Goal: Task Accomplishment & Management: Use online tool/utility

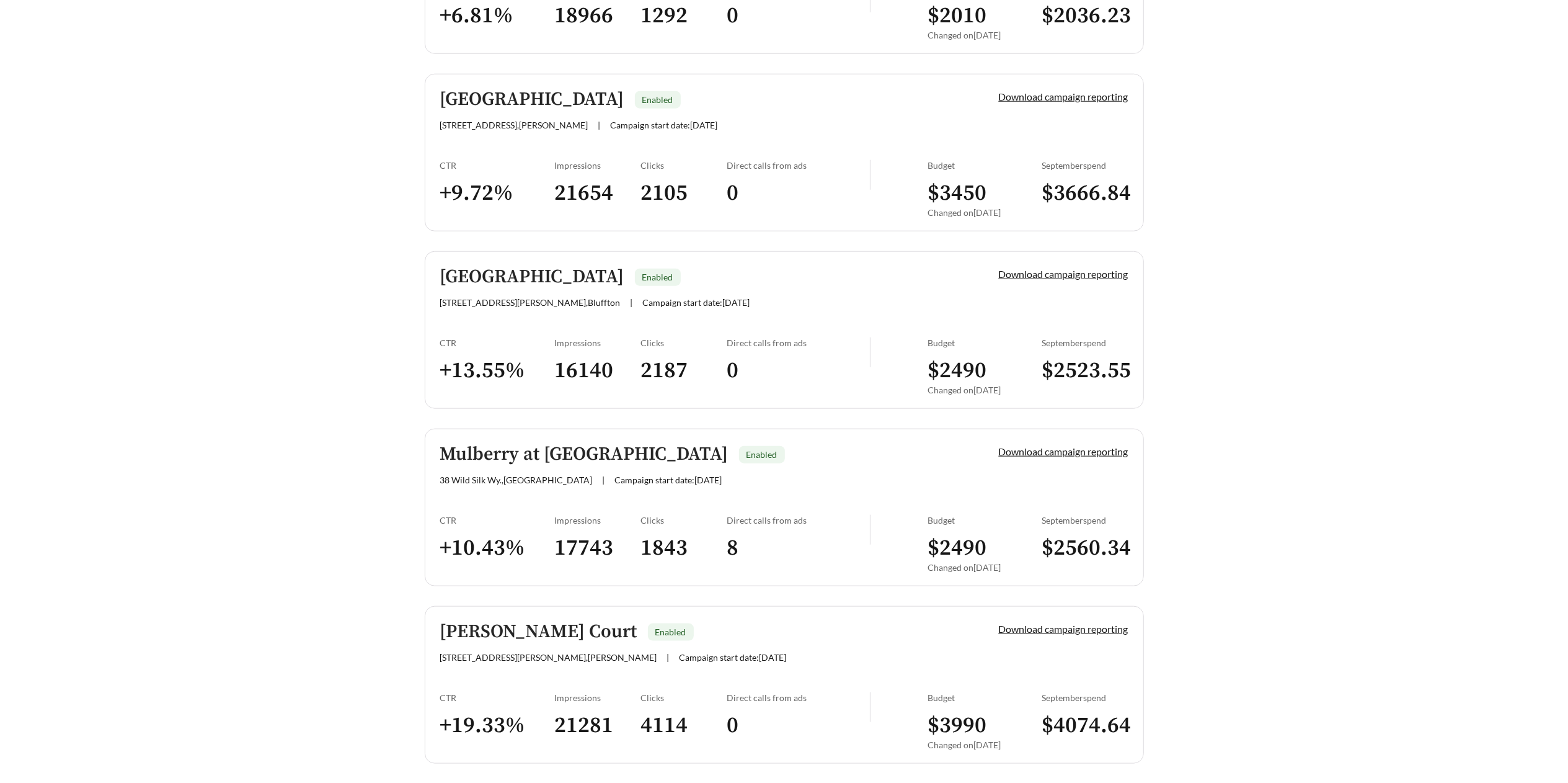
scroll to position [1226, 0]
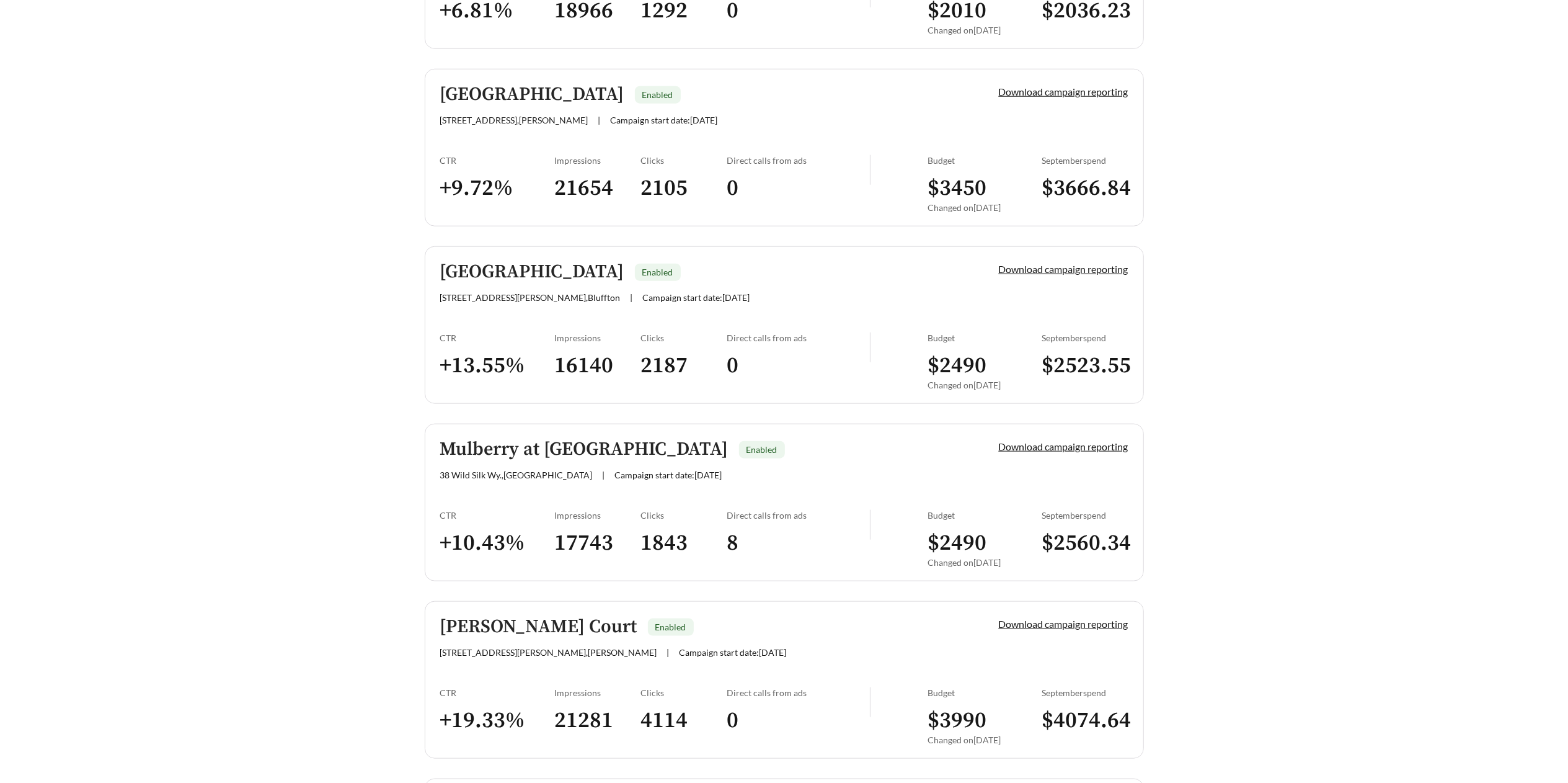
click at [844, 493] on link "Mulberry at Rice Hope Enabled 38 Wild Silk Wy. , [GEOGRAPHIC_DATA] | Campaign s…" at bounding box center [784, 502] width 719 height 158
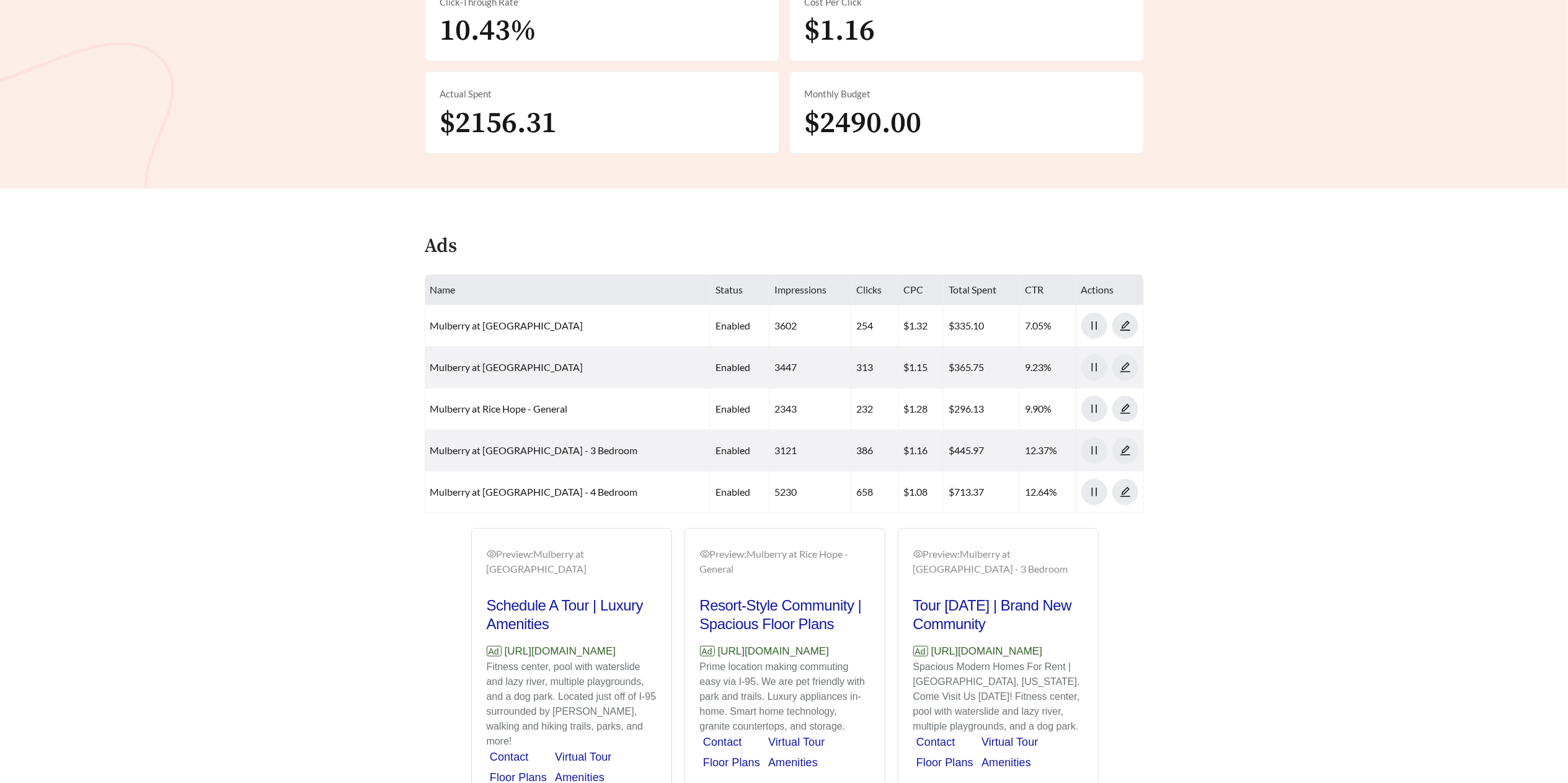
scroll to position [492, 0]
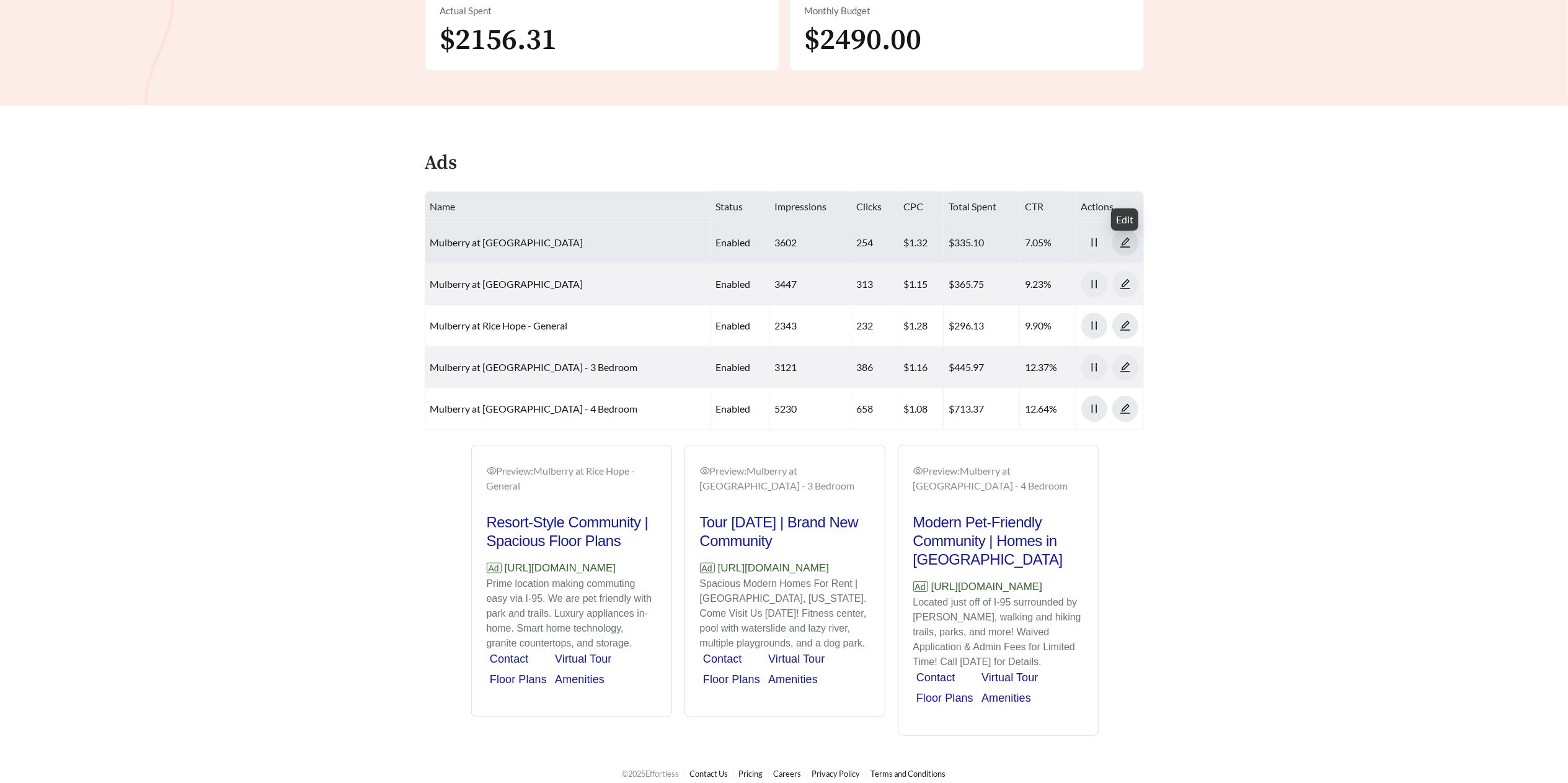
click at [1129, 242] on icon "edit" at bounding box center [1126, 242] width 11 height 11
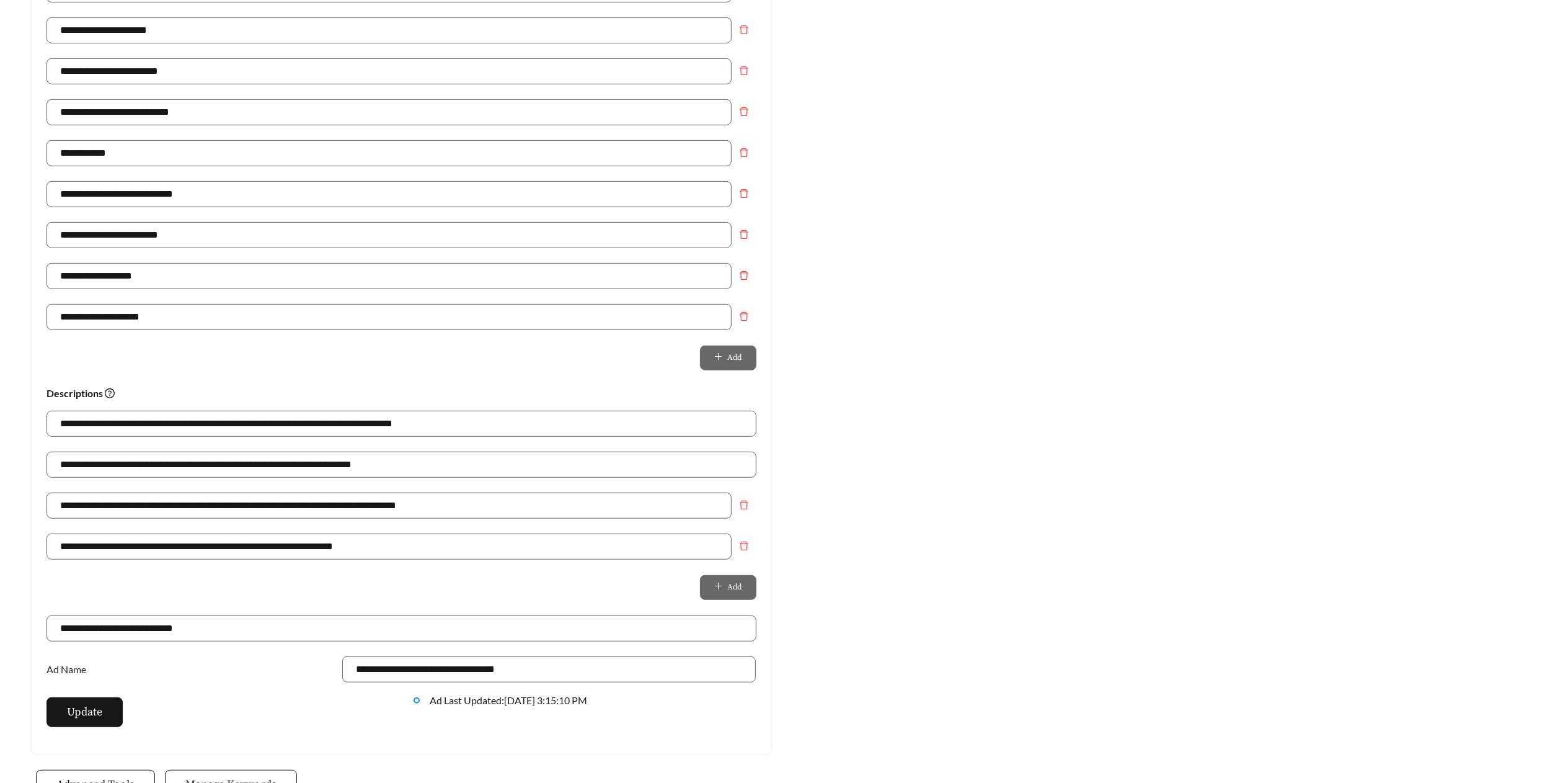
scroll to position [630, 0]
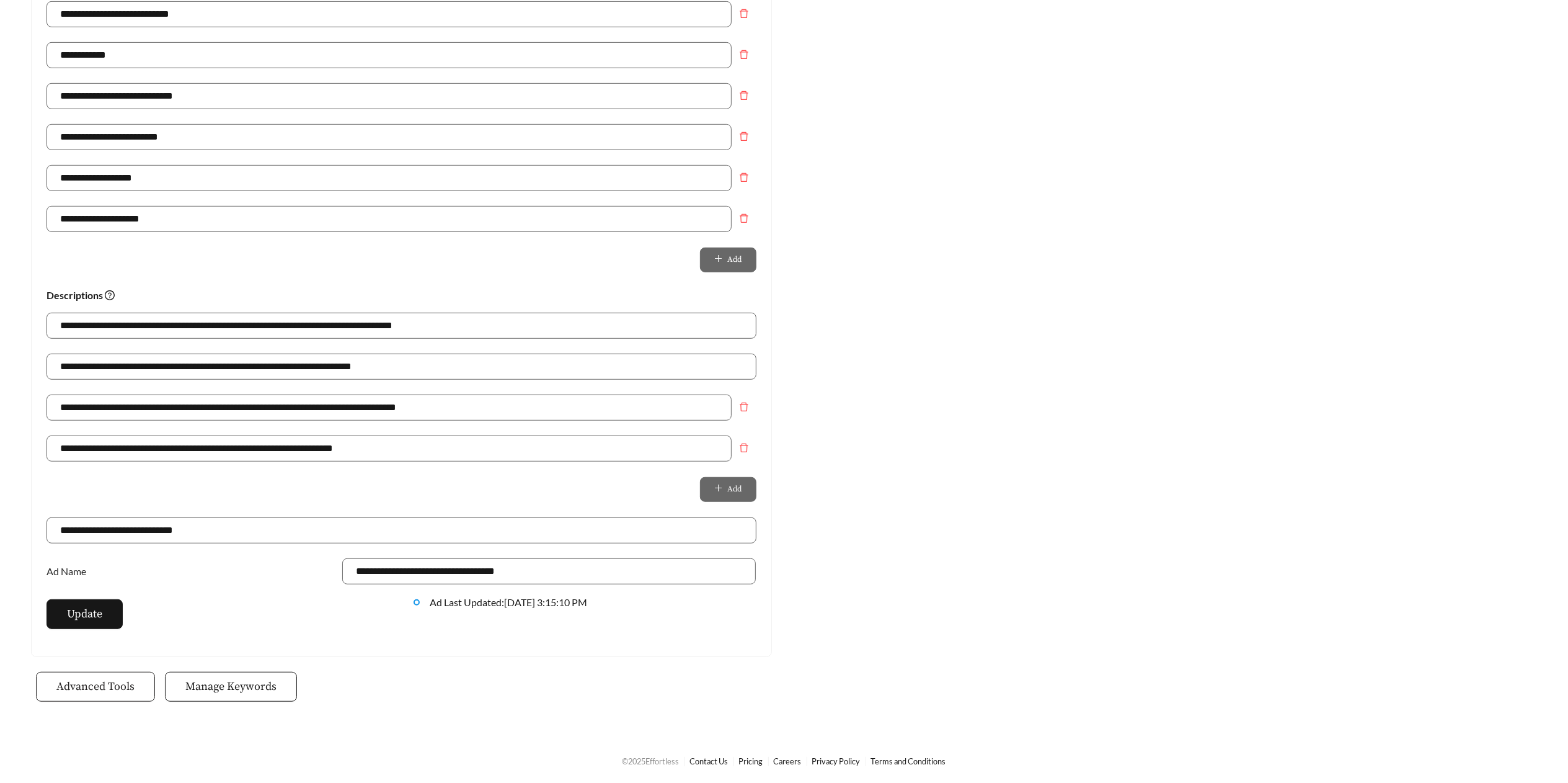
click at [119, 685] on span "Advanced Tools" at bounding box center [96, 686] width 78 height 17
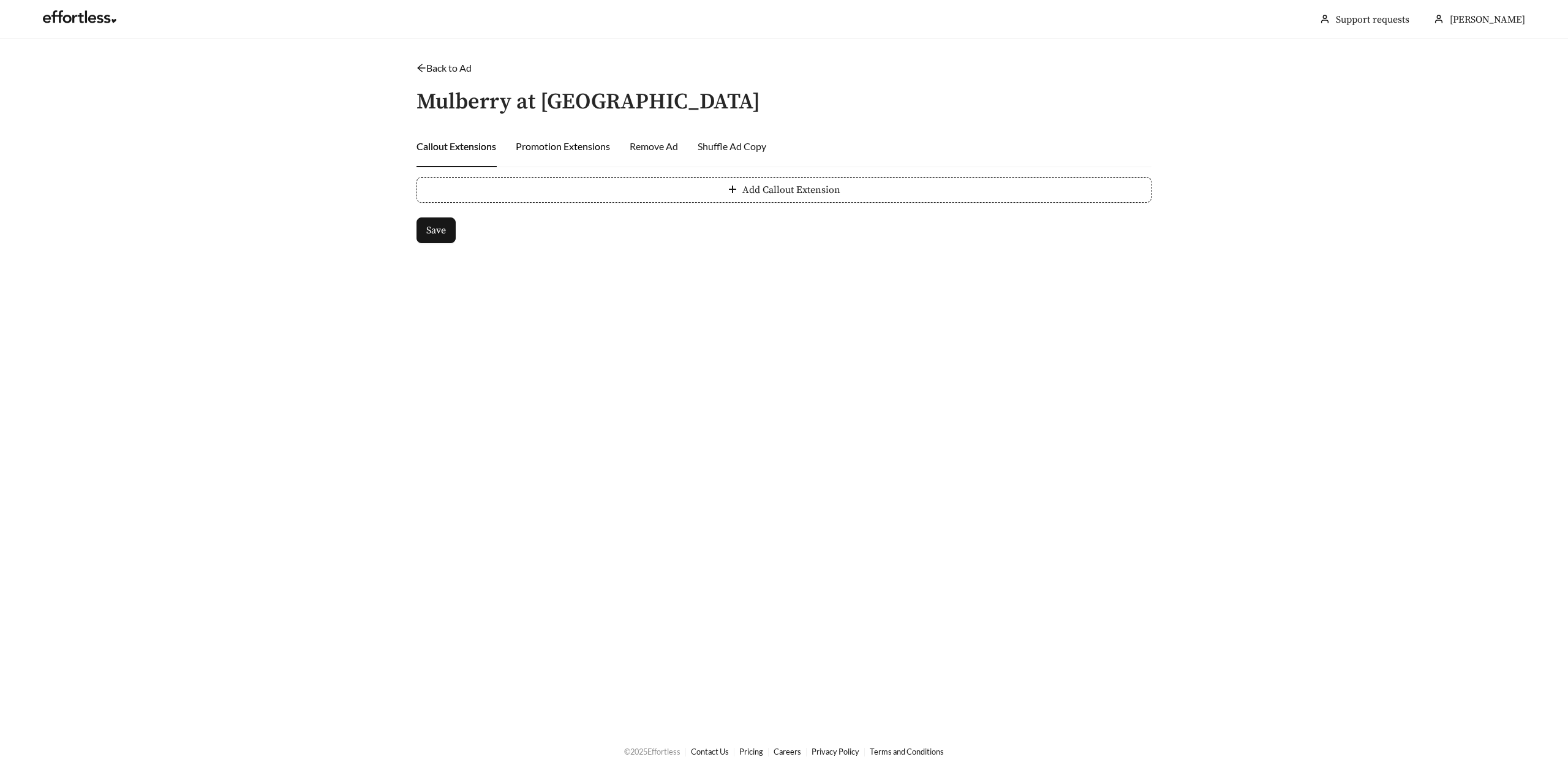
click at [540, 148] on div "Promotion Extensions" at bounding box center [563, 146] width 94 height 15
click at [588, 145] on div "Promotion Extensions" at bounding box center [563, 146] width 94 height 15
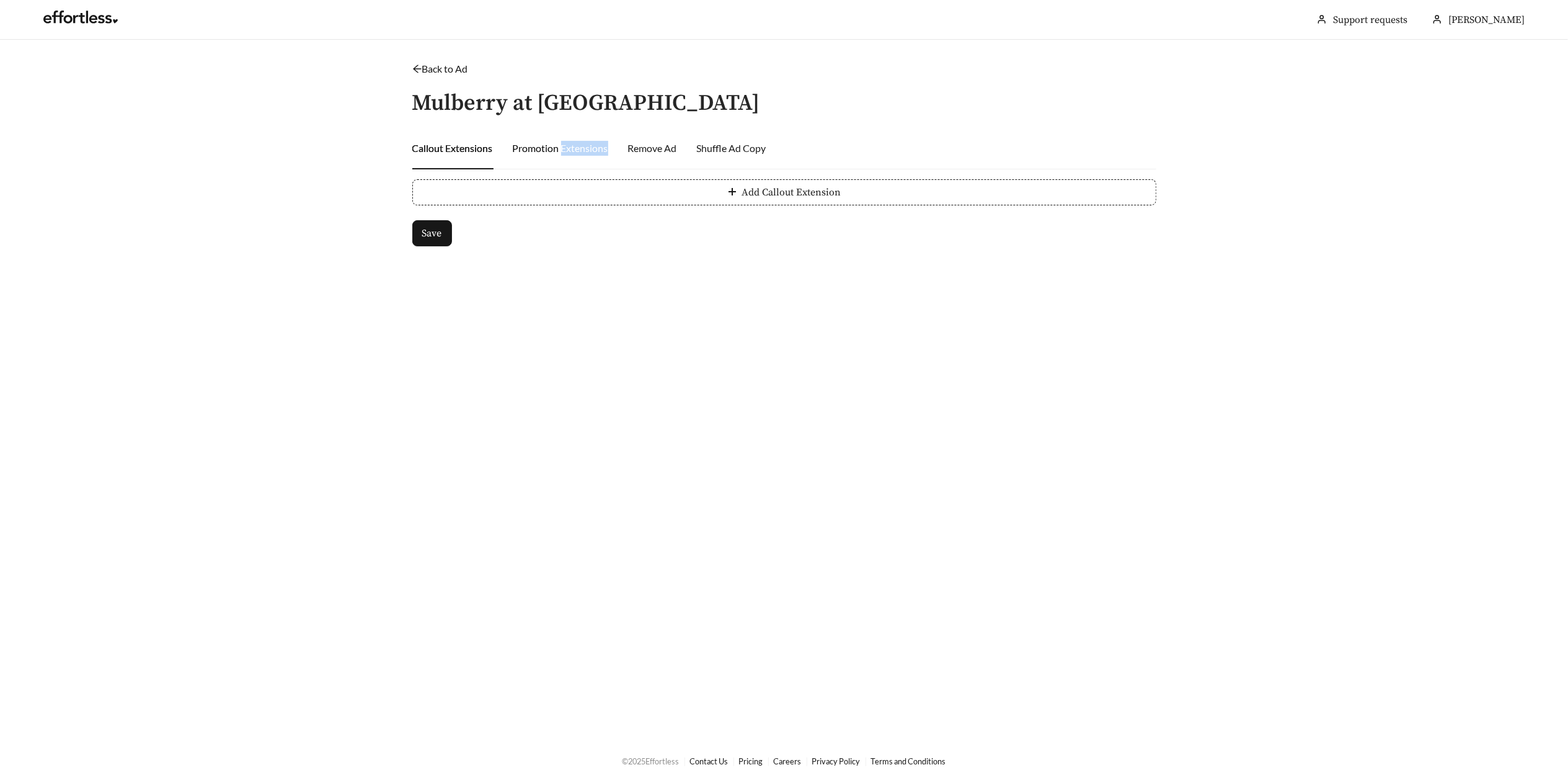
click at [595, 146] on div "Promotion Extensions" at bounding box center [561, 148] width 95 height 15
click at [445, 67] on link "Back to Ad" at bounding box center [440, 68] width 56 height 12
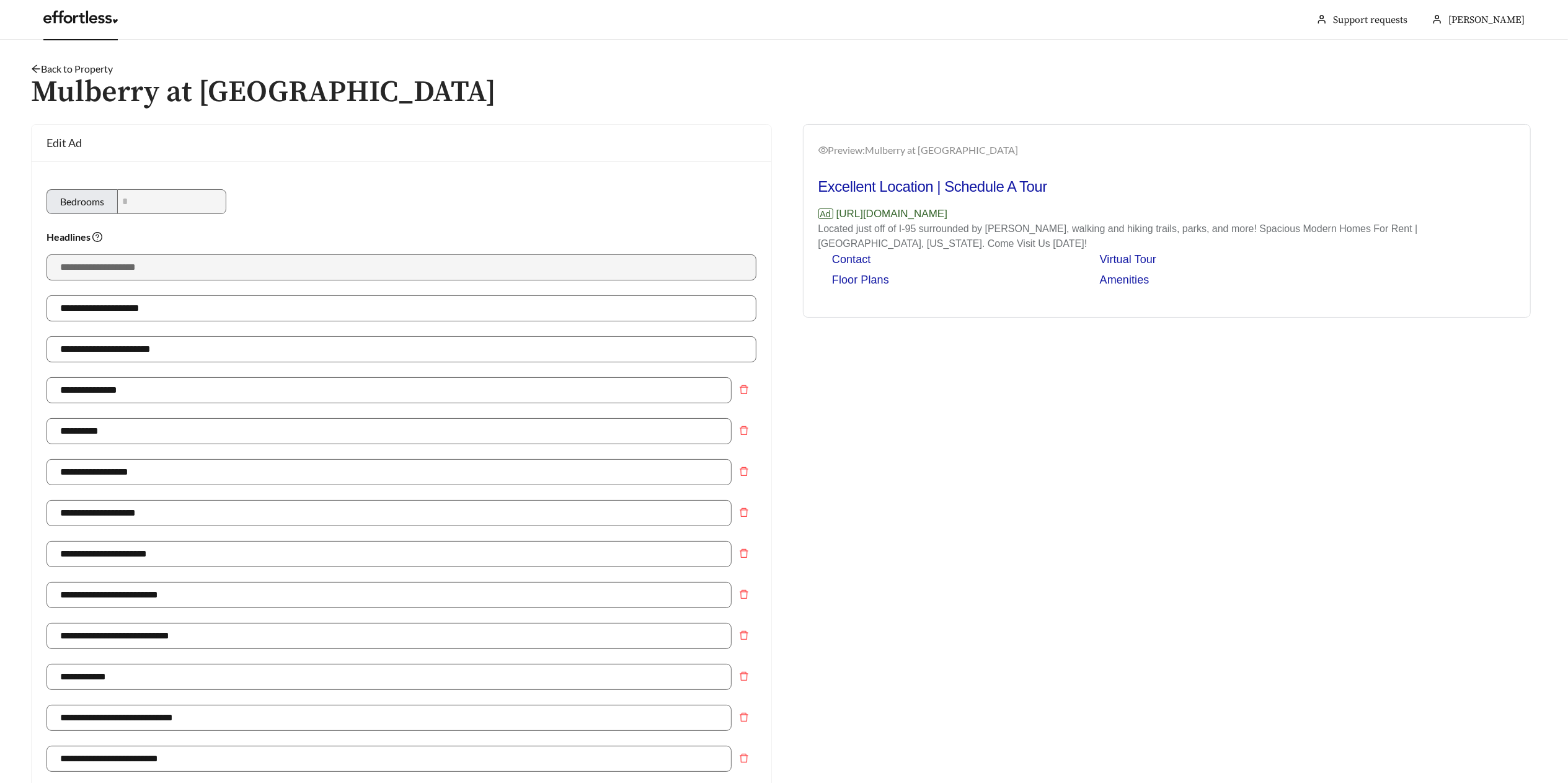
click at [78, 19] on link at bounding box center [80, 20] width 74 height 13
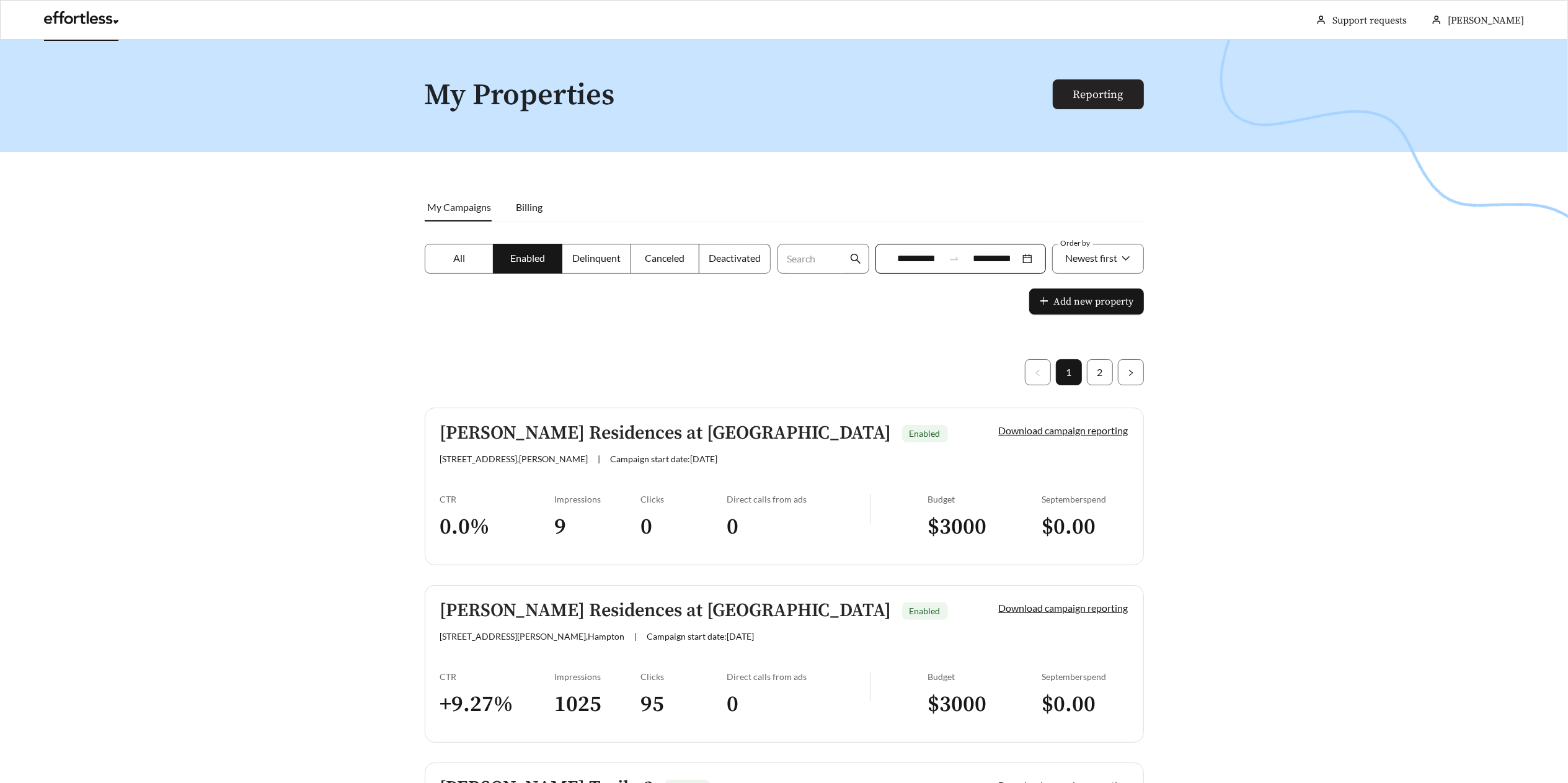
click at [1106, 94] on link "Reporting" at bounding box center [1098, 95] width 50 height 14
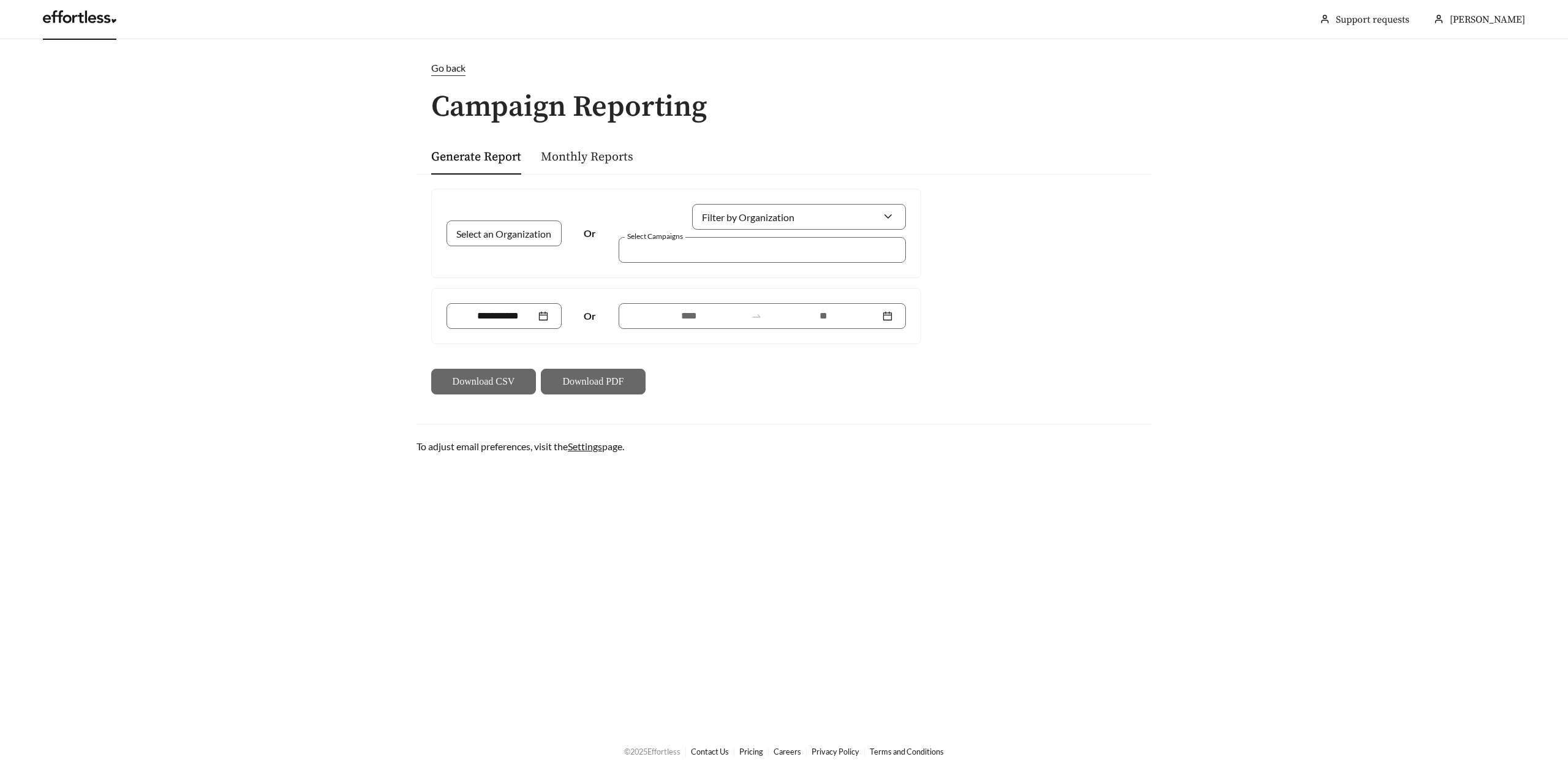
click at [608, 159] on link "Monthly Reports" at bounding box center [587, 157] width 93 height 15
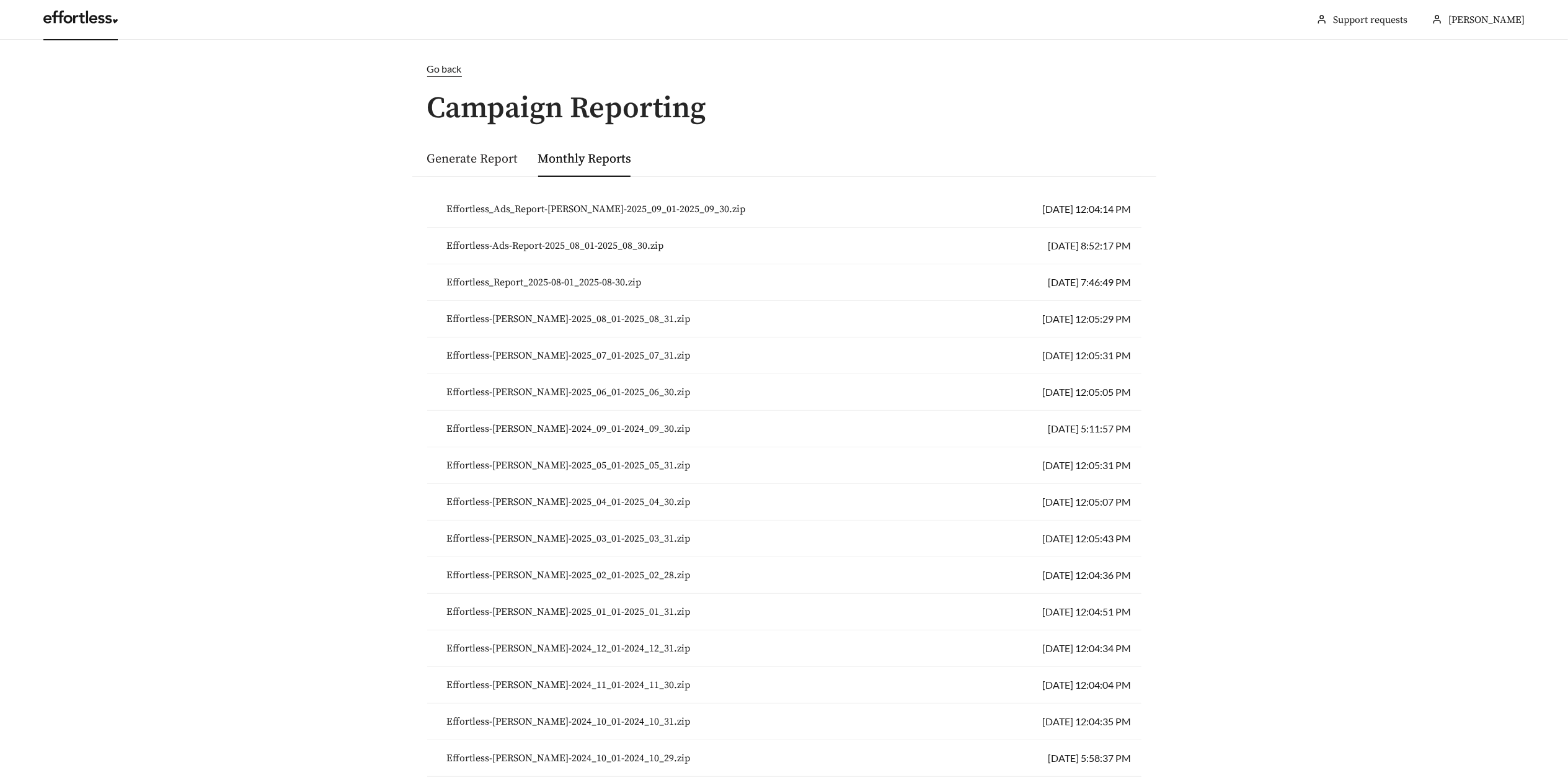
click at [494, 158] on link "Generate Report" at bounding box center [472, 159] width 91 height 15
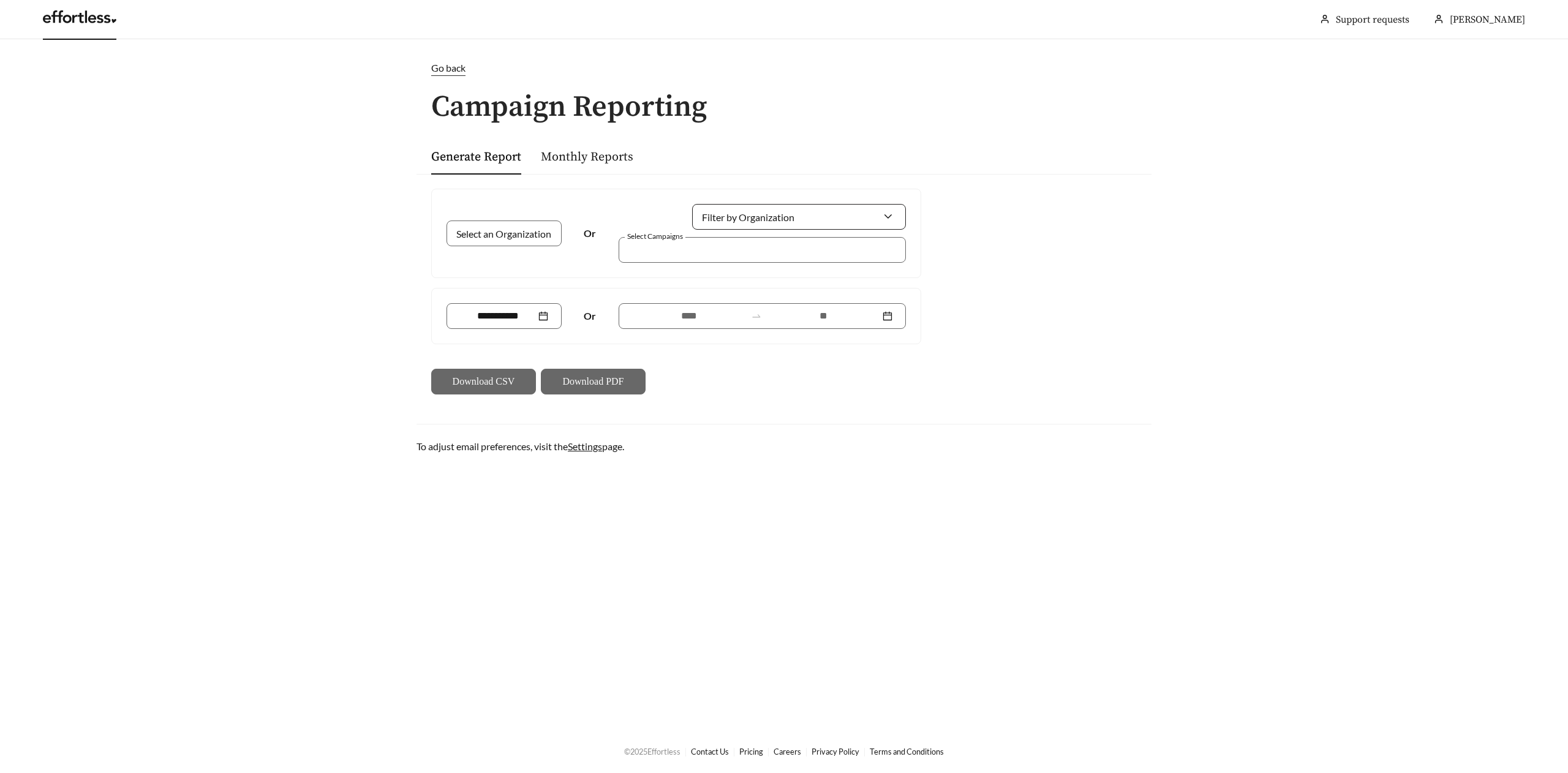
click at [840, 218] on input "Filter by Organization" at bounding box center [794, 216] width 177 height 24
click at [812, 245] on span "Quinn Property Management" at bounding box center [792, 245] width 174 height 12
click at [687, 254] on div at bounding box center [754, 250] width 259 height 17
drag, startPoint x: 905, startPoint y: 301, endPoint x: 902, endPoint y: 344, distance: 43.1
click at [902, 344] on div "Or" at bounding box center [675, 316] width 489 height 55
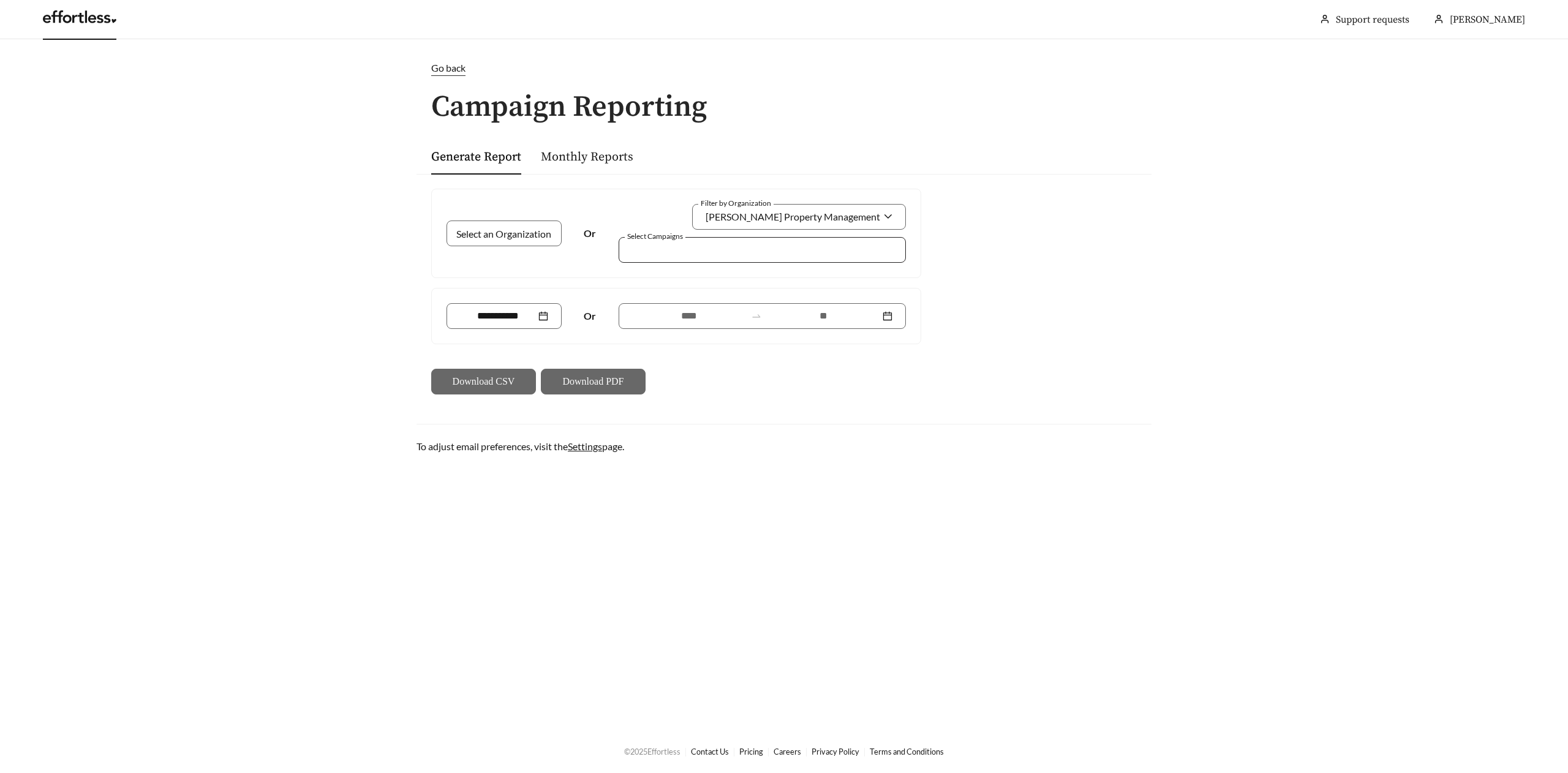
click at [834, 246] on div at bounding box center [754, 250] width 259 height 17
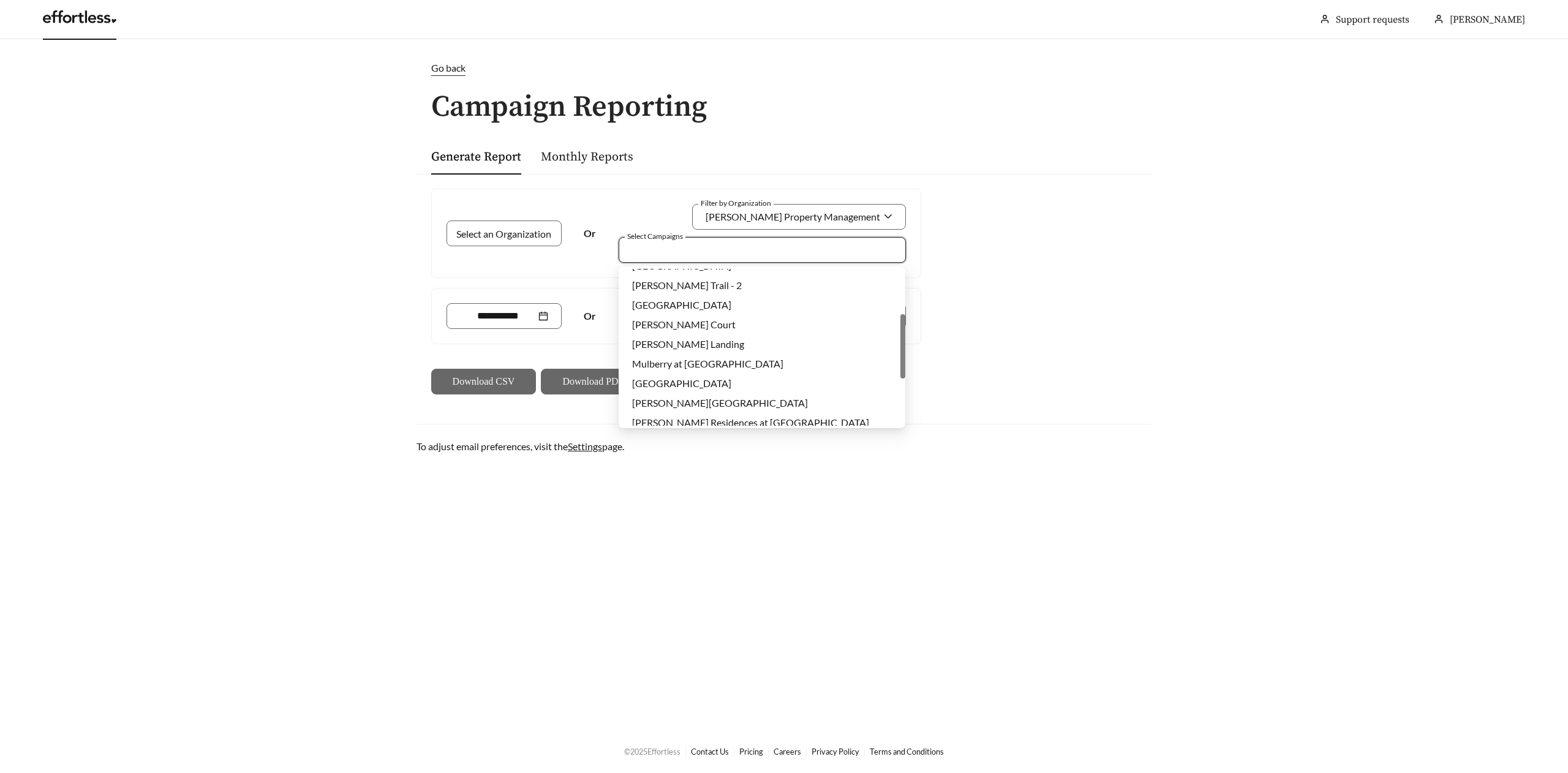
scroll to position [115, 0]
drag, startPoint x: 902, startPoint y: 278, endPoint x: 905, endPoint y: 325, distance: 47.1
click at [905, 325] on body "Remika Robinson Support requests More Go back Campaign Reporting Generate Repor…" at bounding box center [784, 386] width 1568 height 773
click at [753, 357] on div "Mulberry at [GEOGRAPHIC_DATA]" at bounding box center [762, 359] width 260 height 13
click at [595, 254] on div "Select an Organization Or Filter by Organization Quinn Property Management Sele…" at bounding box center [676, 233] width 459 height 59
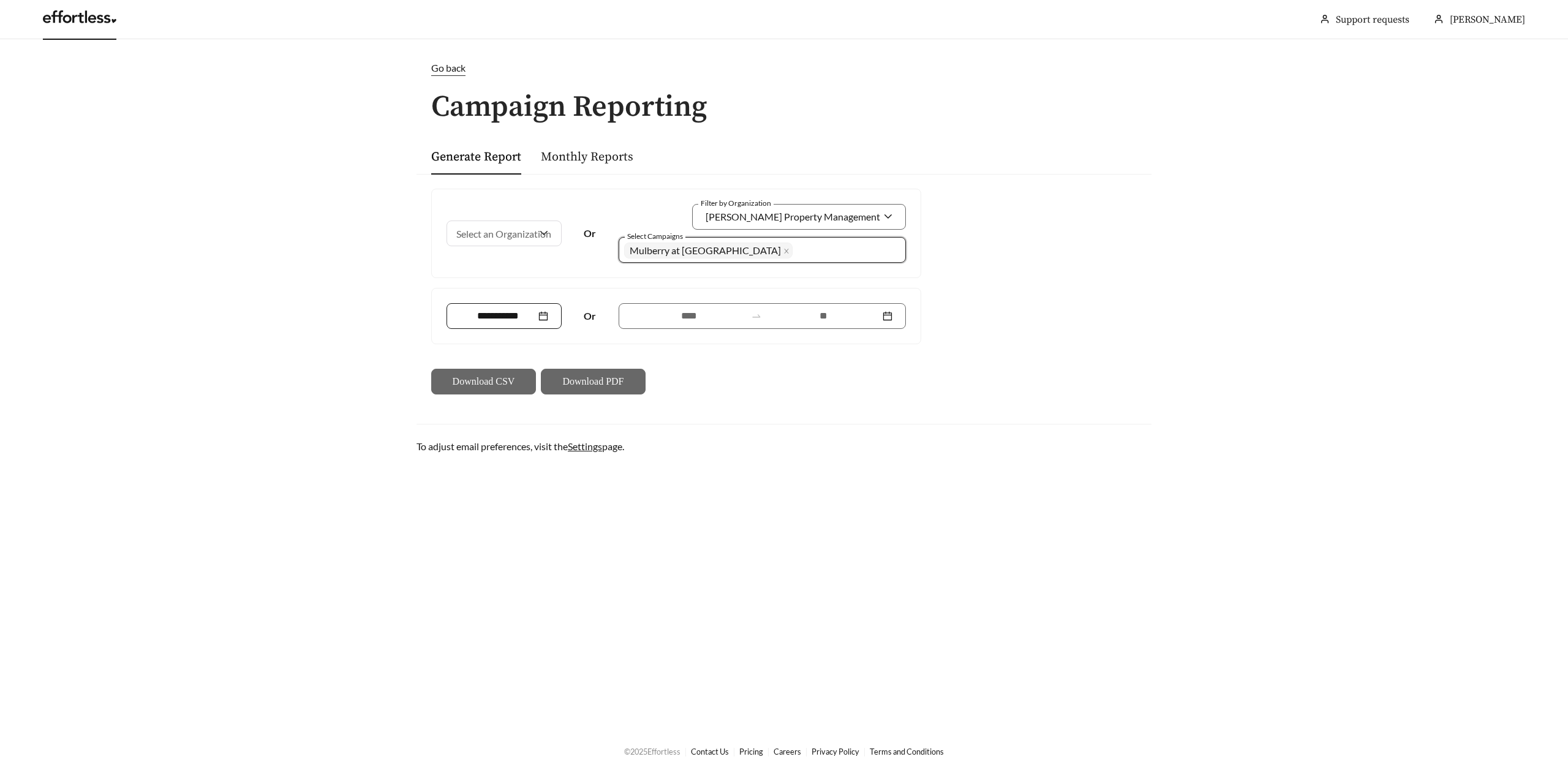
click at [539, 319] on div at bounding box center [504, 315] width 88 height 15
click at [697, 316] on input at bounding box center [689, 315] width 113 height 15
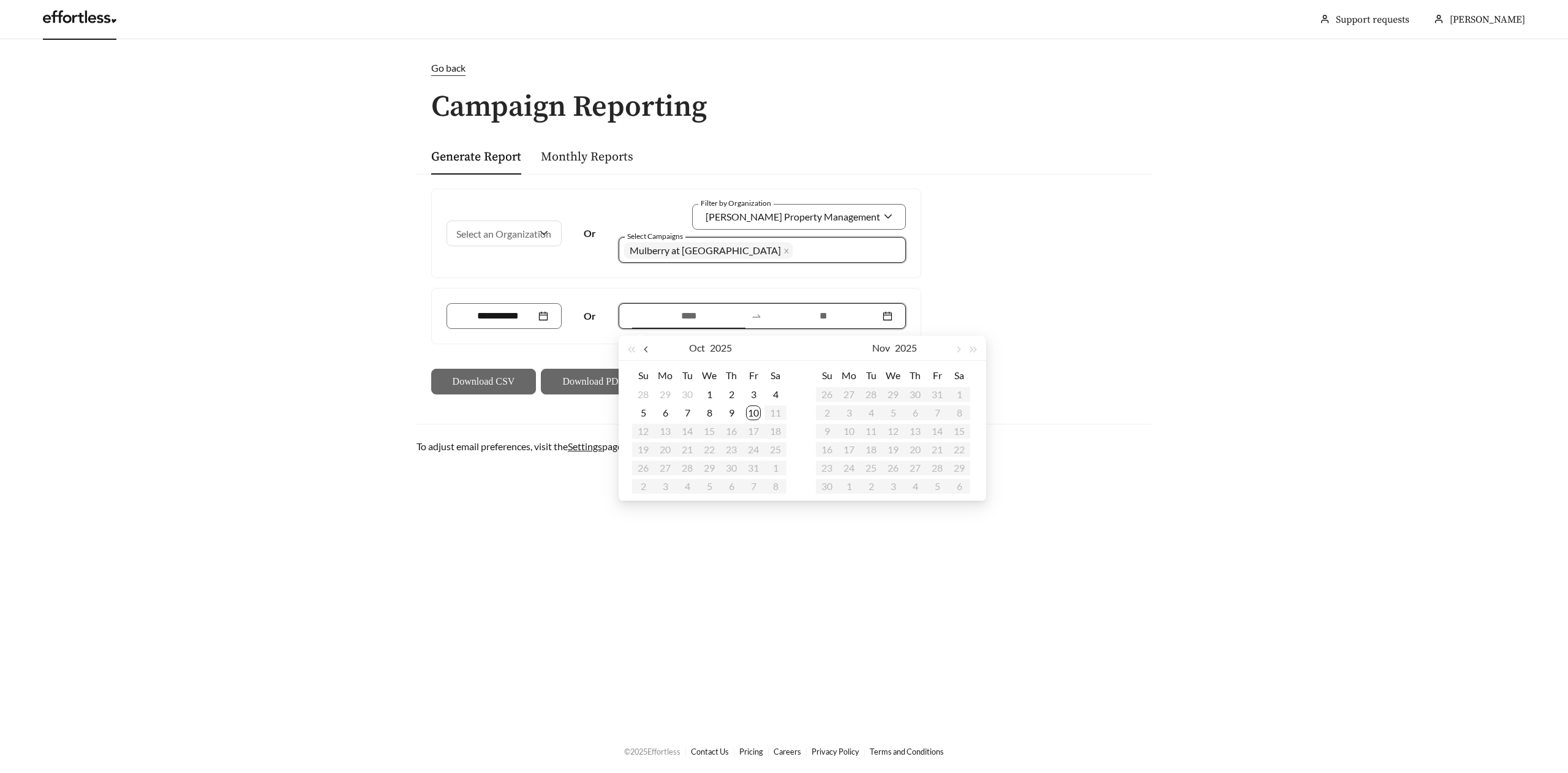
click at [646, 352] on button "button" at bounding box center [647, 347] width 16 height 24
type input "**********"
click at [660, 394] on div "1" at bounding box center [664, 394] width 15 height 15
type input "**********"
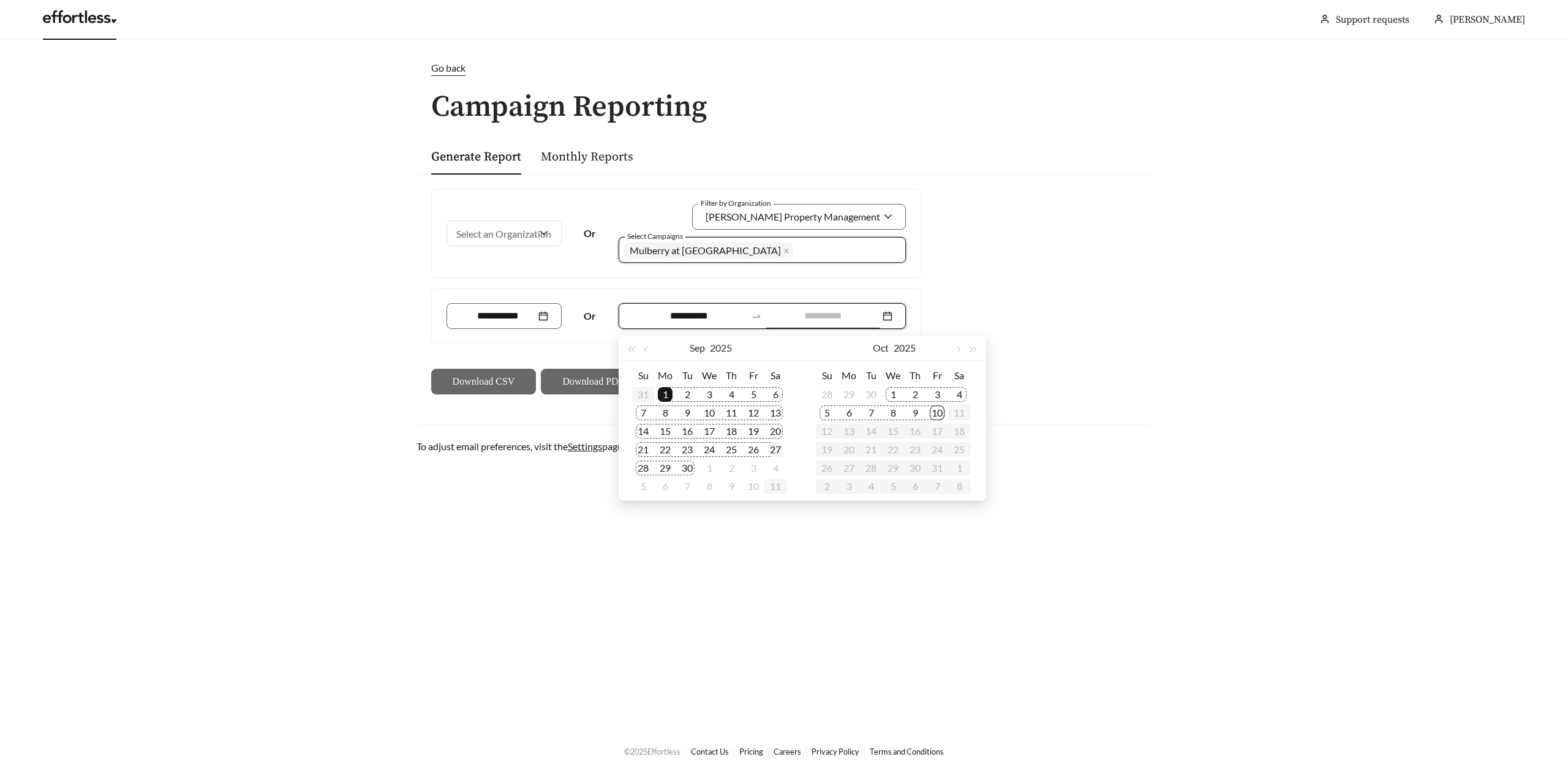
type input "**********"
click at [937, 414] on div "10" at bounding box center [937, 412] width 15 height 15
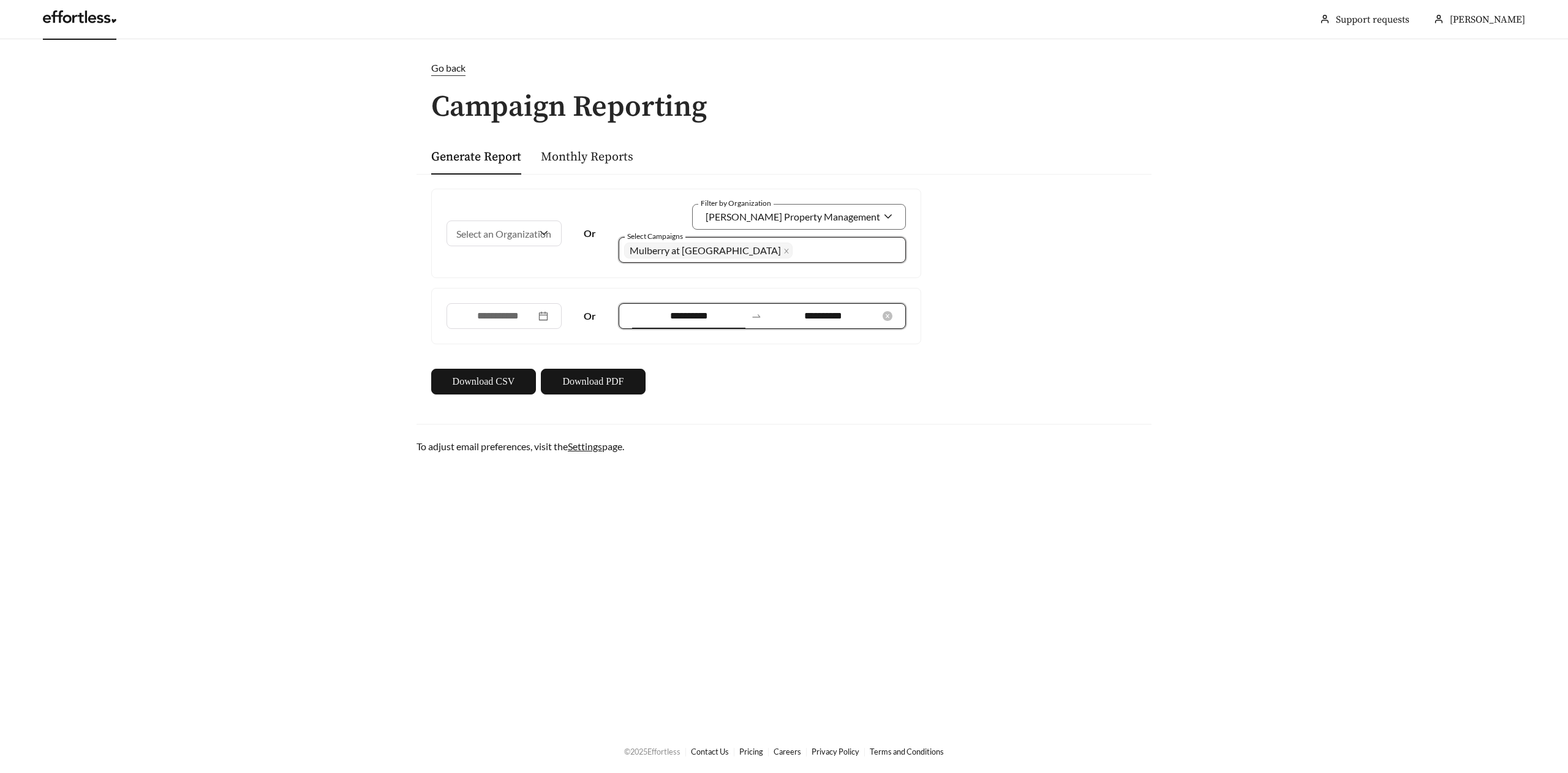
click at [702, 314] on input "**********" at bounding box center [689, 315] width 113 height 15
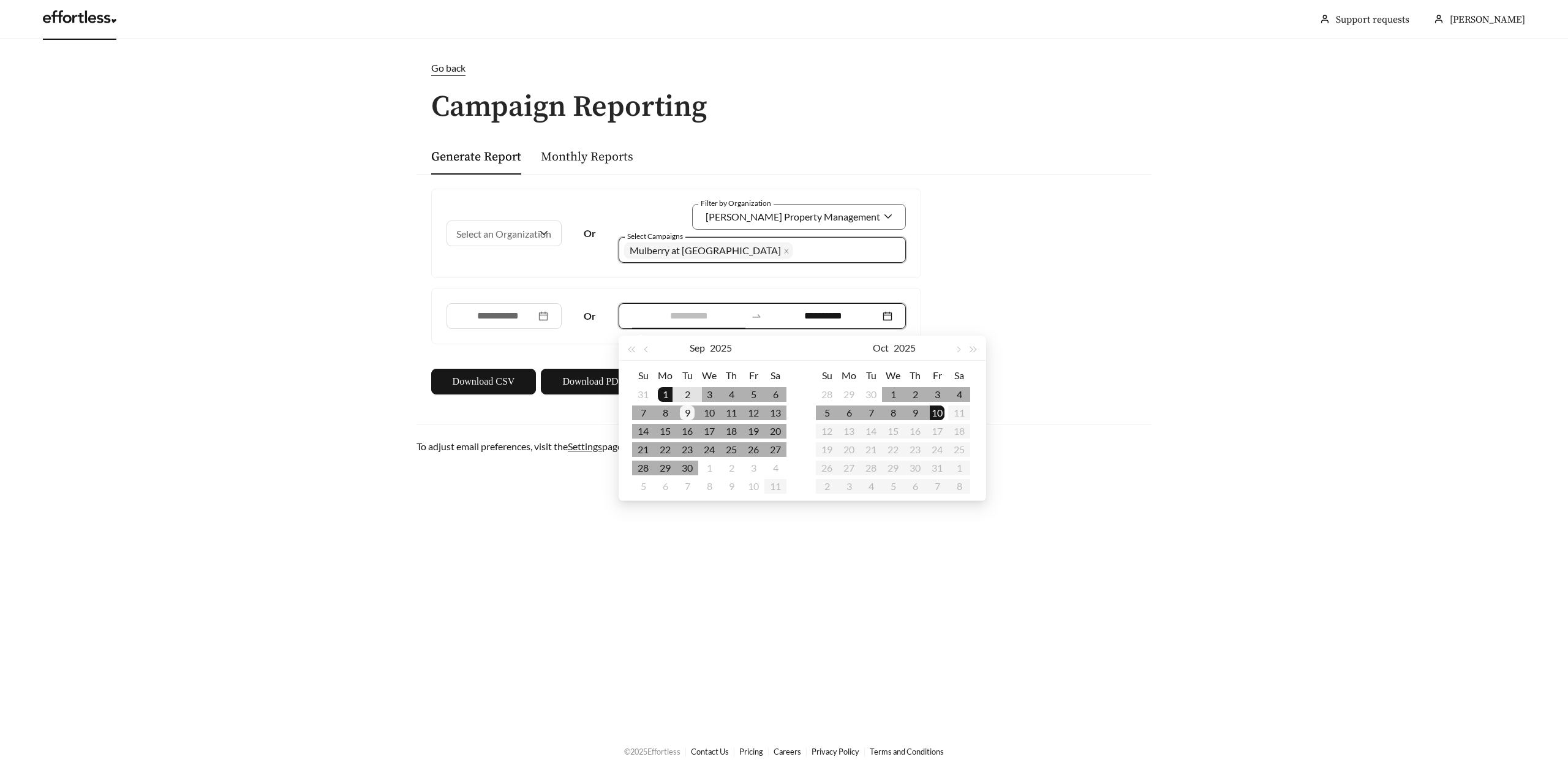
type input "**********"
click at [689, 409] on div "9" at bounding box center [687, 412] width 15 height 15
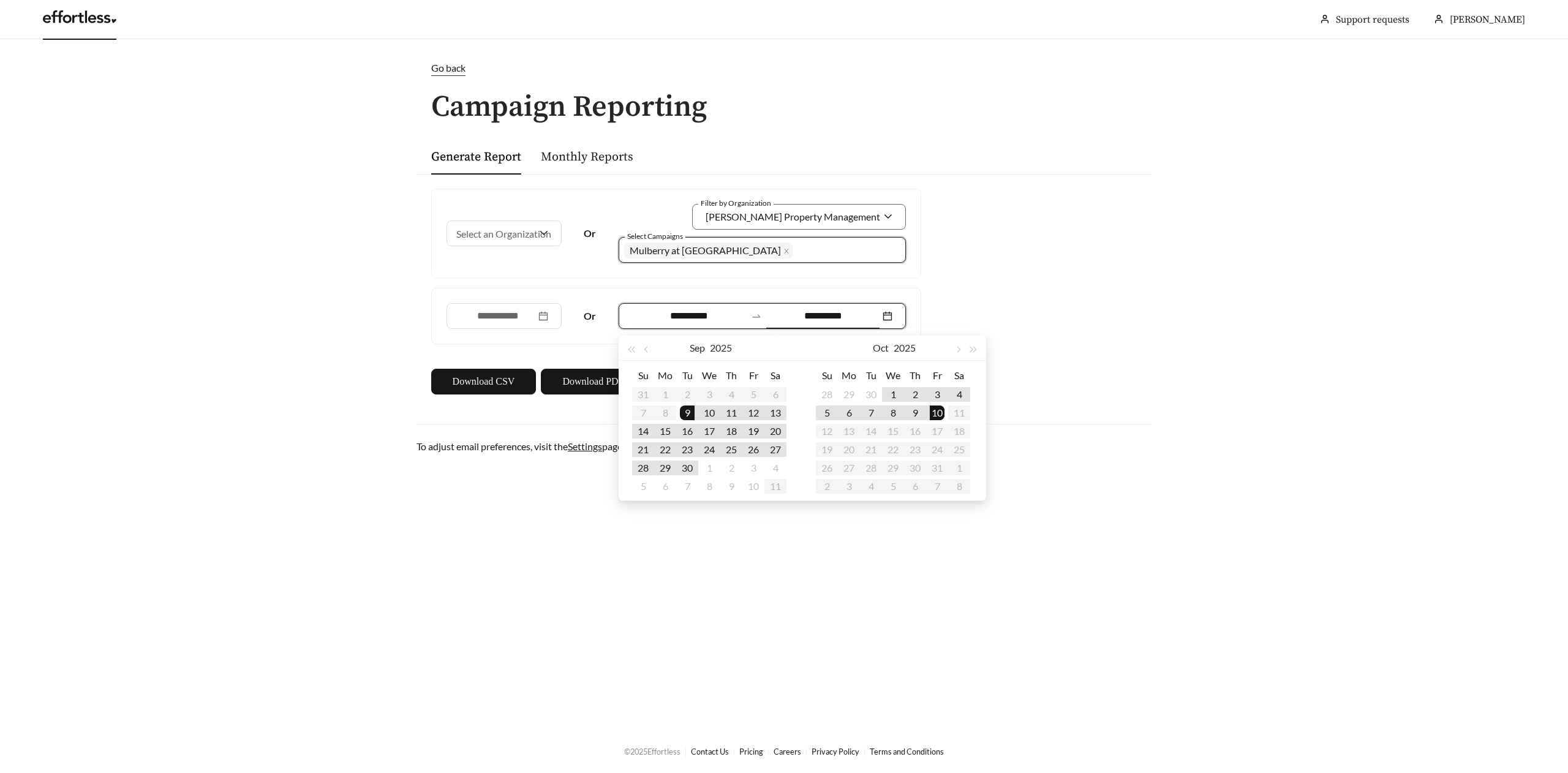
click at [973, 281] on div "**********" at bounding box center [783, 292] width 735 height 235
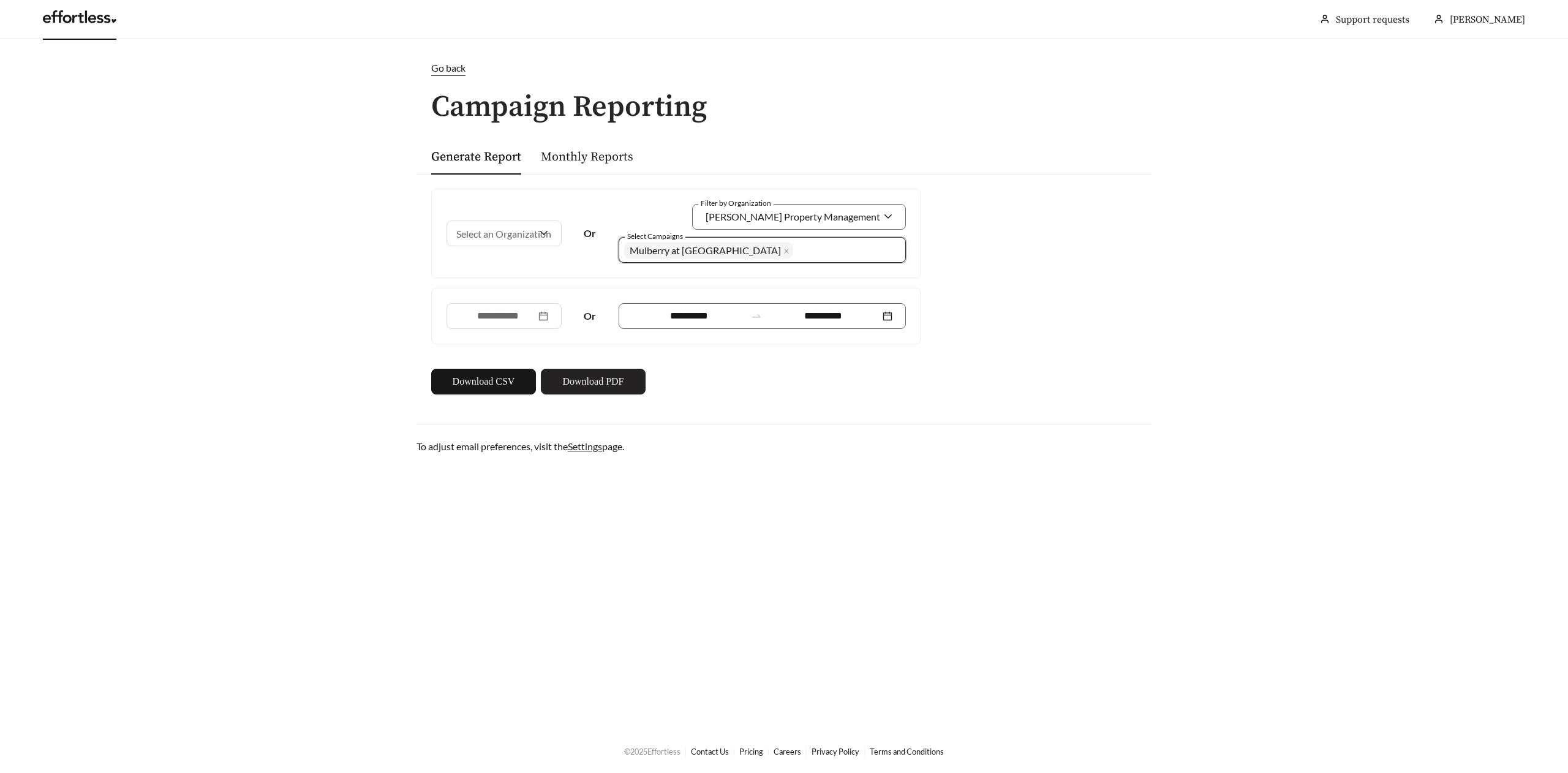
click at [593, 378] on span "Download PDF" at bounding box center [592, 381] width 62 height 15
click at [573, 383] on span "Download PDF" at bounding box center [592, 381] width 62 height 15
